Goal: Task Accomplishment & Management: Manage account settings

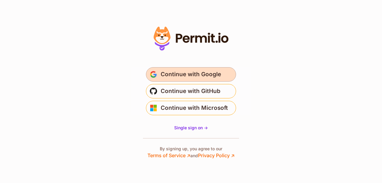
click at [192, 72] on span "Continue with Google" at bounding box center [191, 75] width 60 height 10
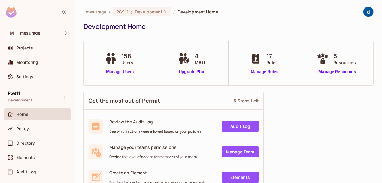
click at [364, 12] on img at bounding box center [368, 12] width 10 height 10
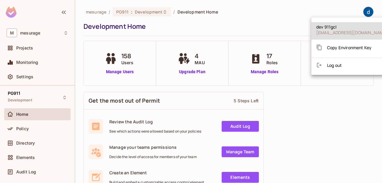
click at [337, 65] on span "Log out" at bounding box center [334, 65] width 15 height 6
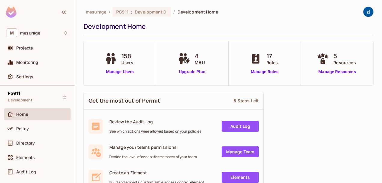
click at [364, 13] on img at bounding box center [368, 12] width 10 height 10
drag, startPoint x: 364, startPoint y: 13, endPoint x: 361, endPoint y: 12, distance: 3.2
click at [363, 12] on img at bounding box center [368, 12] width 10 height 10
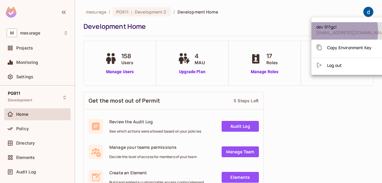
click at [330, 31] on span "gcl911pg@gmail.com" at bounding box center [351, 33] width 71 height 6
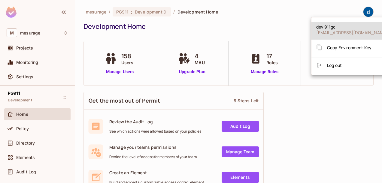
click at [333, 65] on span "Log out" at bounding box center [334, 65] width 15 height 6
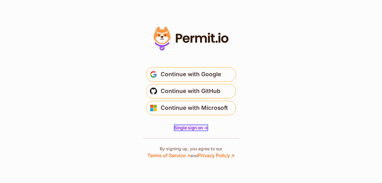
click at [193, 129] on span "Single sign on ->" at bounding box center [191, 127] width 34 height 5
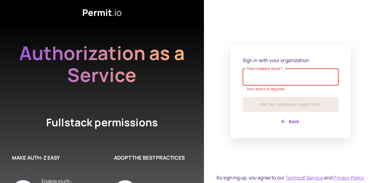
paste input "**********"
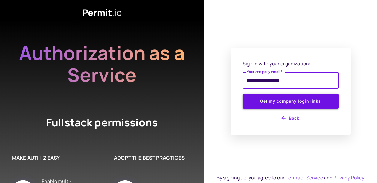
type input "**********"
click at [301, 101] on button "Get my company login links" at bounding box center [291, 101] width 96 height 15
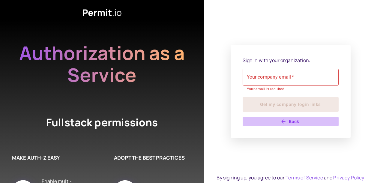
click at [296, 125] on button "Back" at bounding box center [291, 122] width 96 height 10
click at [294, 119] on button "Back" at bounding box center [291, 122] width 96 height 10
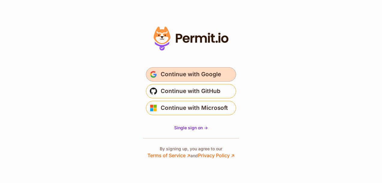
click at [186, 74] on span "Continue with Google" at bounding box center [191, 75] width 60 height 10
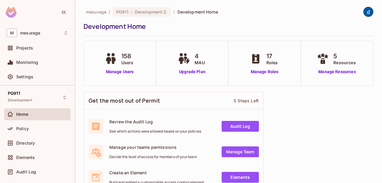
click at [368, 10] on img at bounding box center [368, 12] width 10 height 10
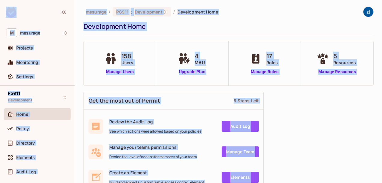
click at [365, 11] on img at bounding box center [368, 12] width 10 height 10
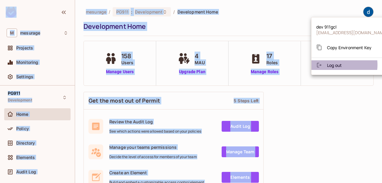
click at [334, 65] on span "Log out" at bounding box center [334, 65] width 15 height 6
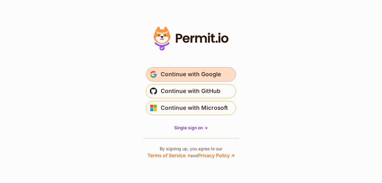
click at [183, 78] on span "Continue with Google" at bounding box center [191, 75] width 60 height 10
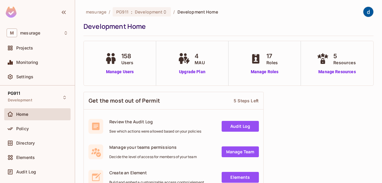
drag, startPoint x: 374, startPoint y: 0, endPoint x: 219, endPoint y: 23, distance: 156.6
click at [219, 23] on div "Development Home" at bounding box center [226, 26] width 287 height 9
